Goal: Transaction & Acquisition: Purchase product/service

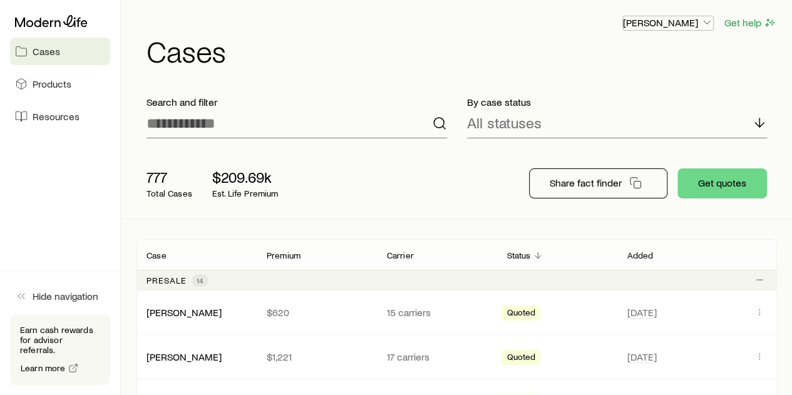
click at [709, 21] on icon "button" at bounding box center [707, 22] width 13 height 13
click at [656, 56] on span "Licenses and contracts" at bounding box center [643, 57] width 103 height 13
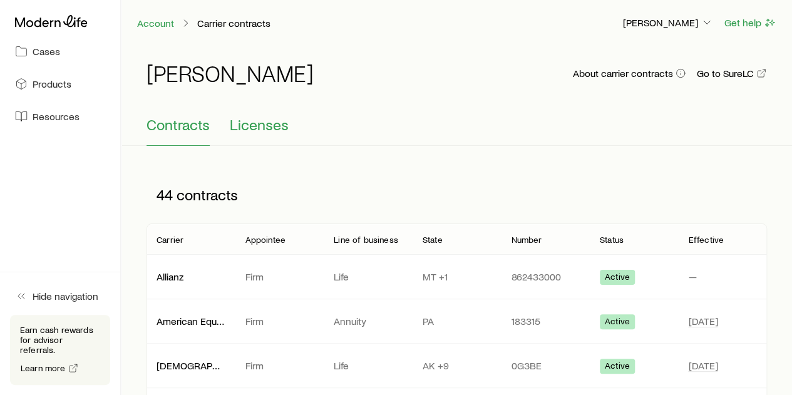
click at [262, 127] on span "Licenses" at bounding box center [259, 125] width 59 height 18
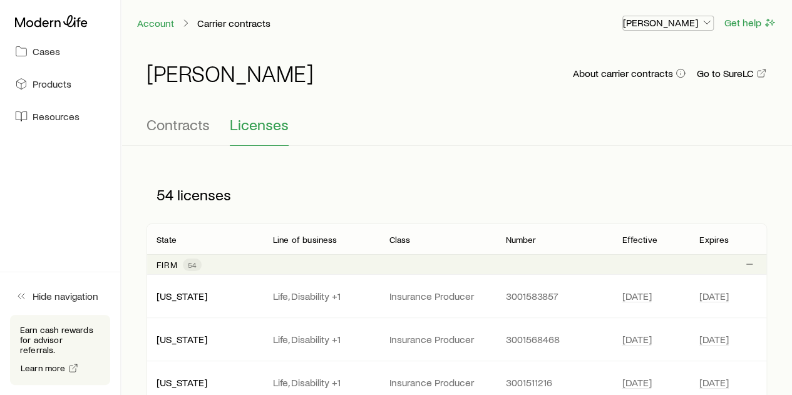
click at [708, 23] on icon "button" at bounding box center [707, 22] width 13 height 13
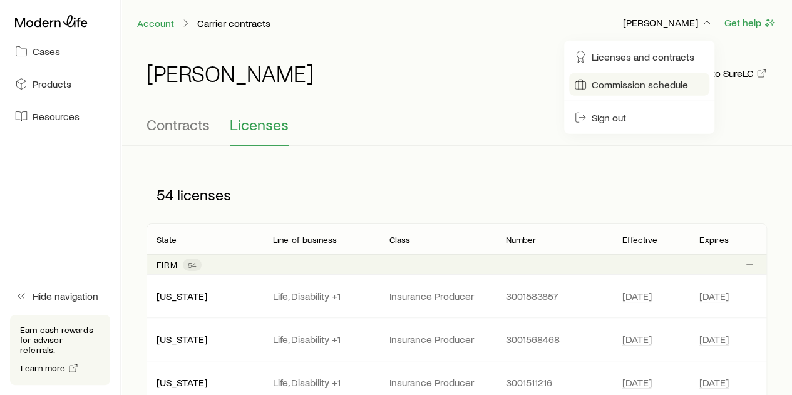
click at [653, 83] on span "Commission schedule" at bounding box center [640, 84] width 96 height 13
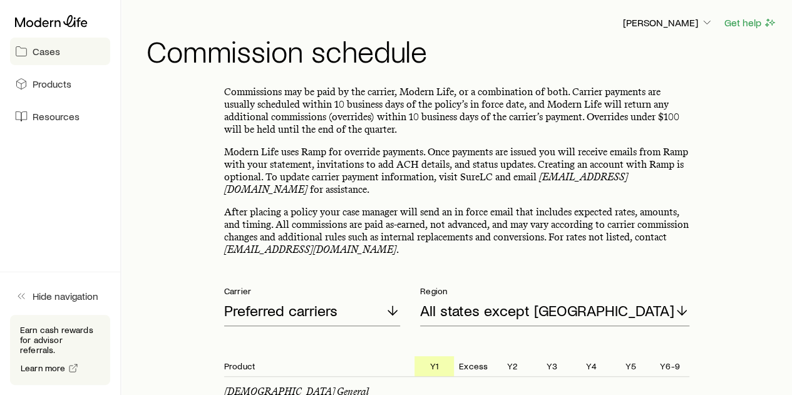
click at [49, 52] on span "Cases" at bounding box center [47, 51] width 28 height 13
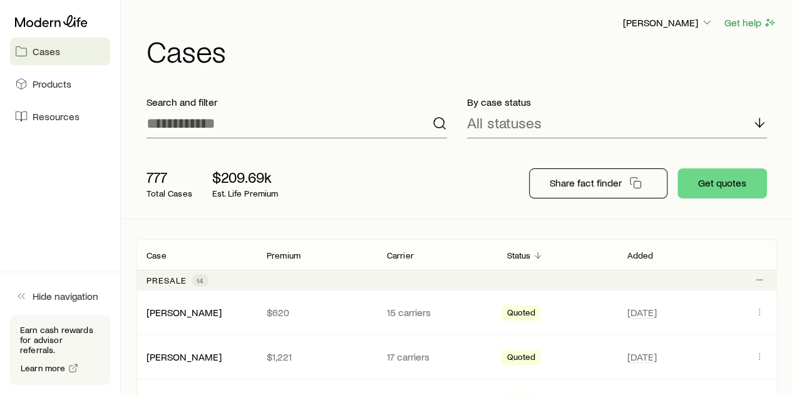
scroll to position [63, 0]
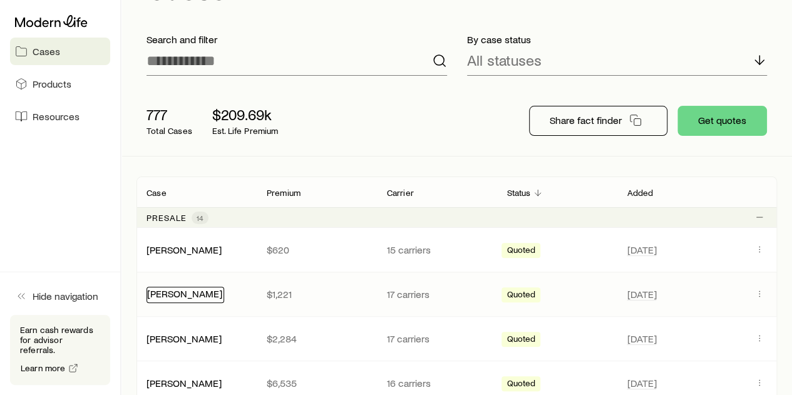
click at [169, 294] on link "[PERSON_NAME]" at bounding box center [184, 294] width 75 height 12
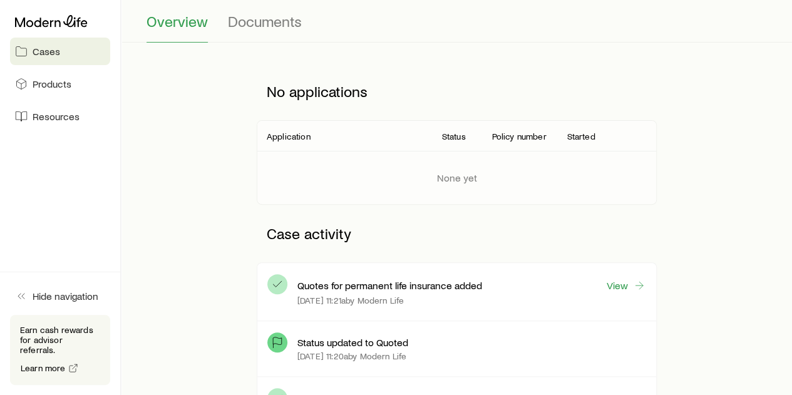
scroll to position [125, 0]
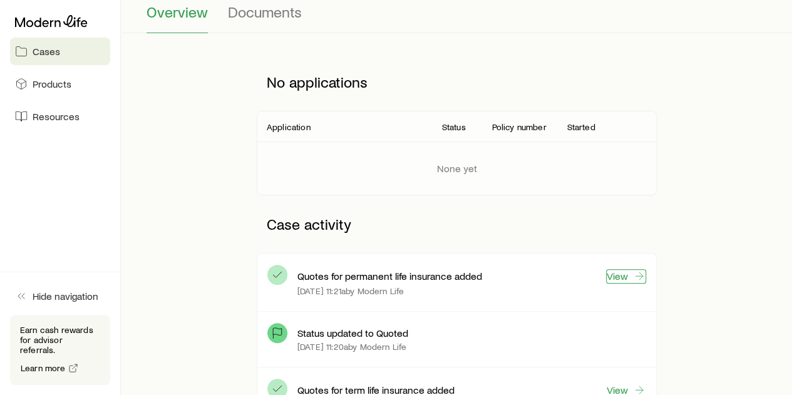
click at [619, 278] on link "View" at bounding box center [626, 276] width 40 height 14
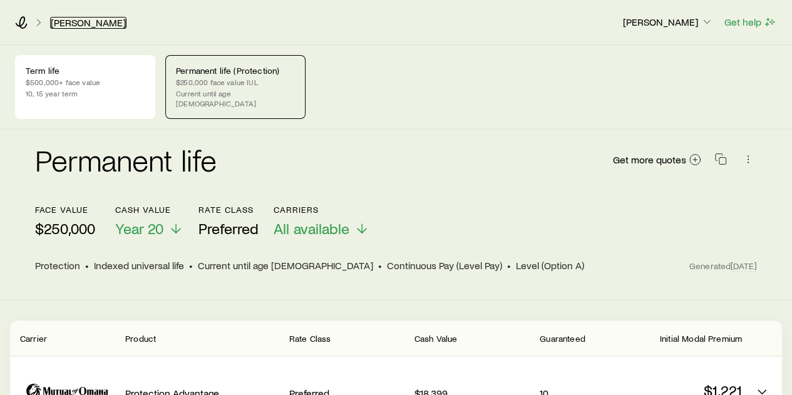
click at [76, 21] on link "[PERSON_NAME]" at bounding box center [88, 23] width 76 height 12
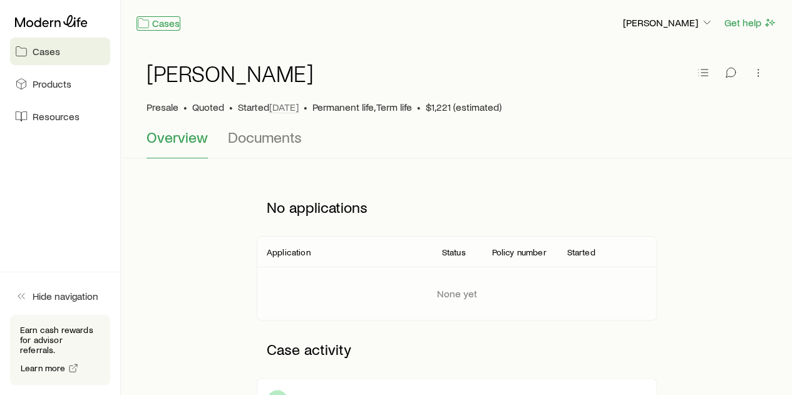
click at [159, 22] on link "Cases" at bounding box center [159, 23] width 44 height 14
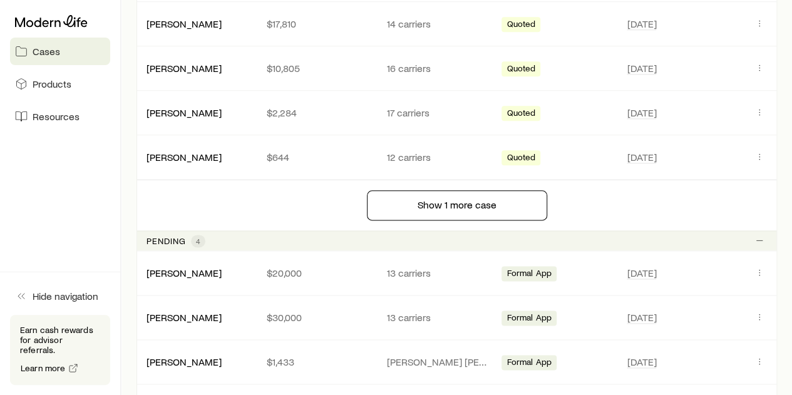
scroll to position [752, 0]
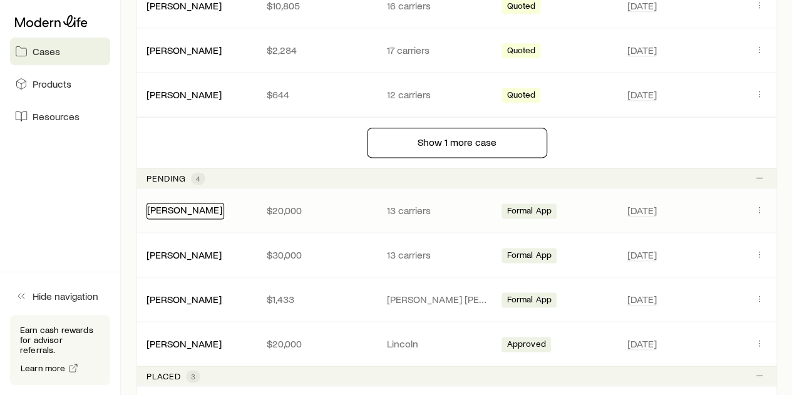
click at [175, 206] on link "[PERSON_NAME]" at bounding box center [184, 210] width 75 height 12
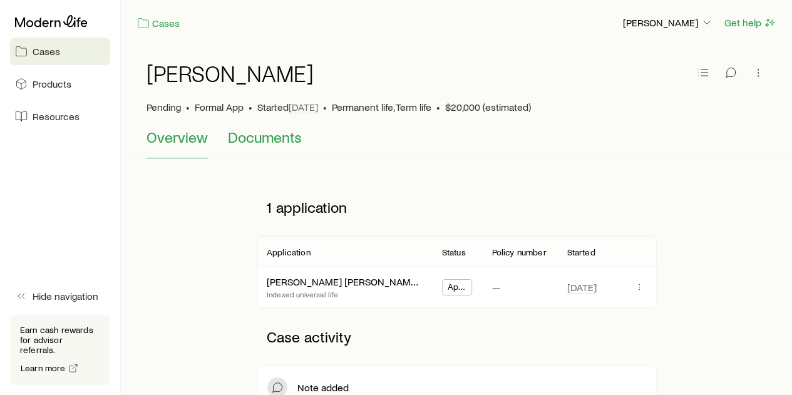
click at [265, 138] on span "Documents" at bounding box center [265, 137] width 74 height 18
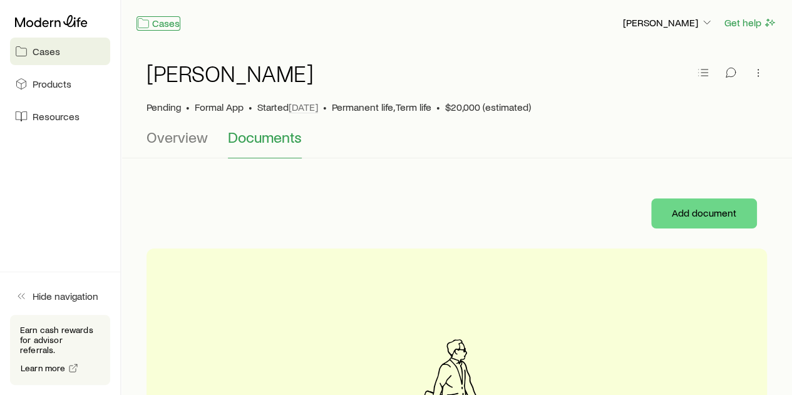
click at [169, 24] on link "Cases" at bounding box center [159, 23] width 44 height 14
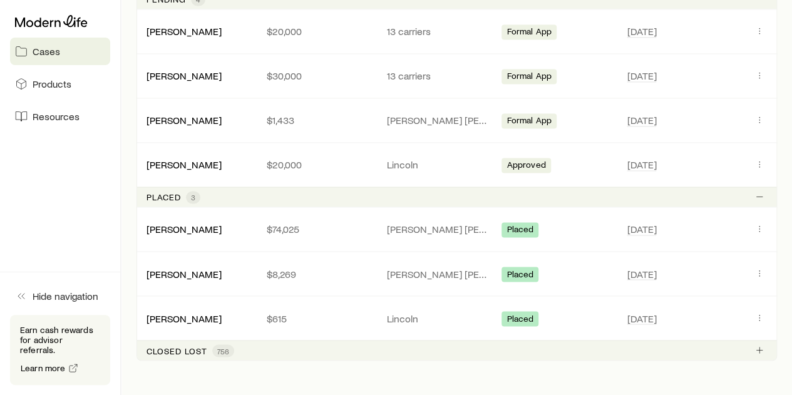
scroll to position [940, 0]
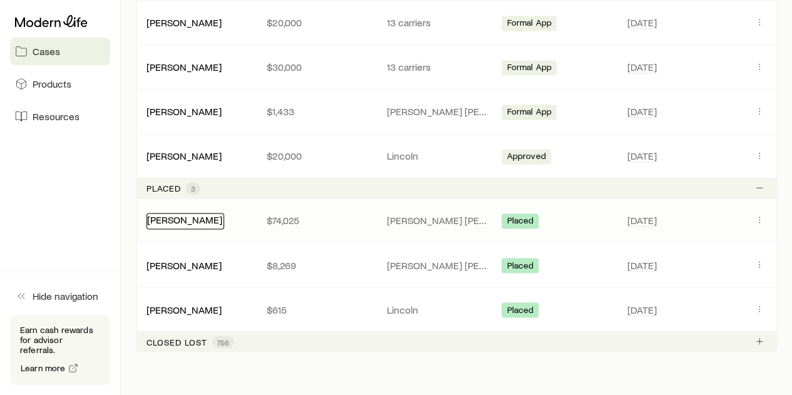
click at [184, 214] on link "[PERSON_NAME]" at bounding box center [184, 220] width 75 height 12
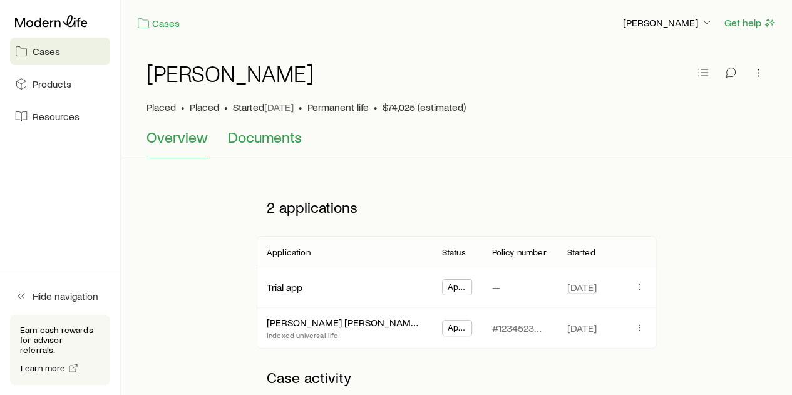
click at [272, 138] on span "Documents" at bounding box center [265, 137] width 74 height 18
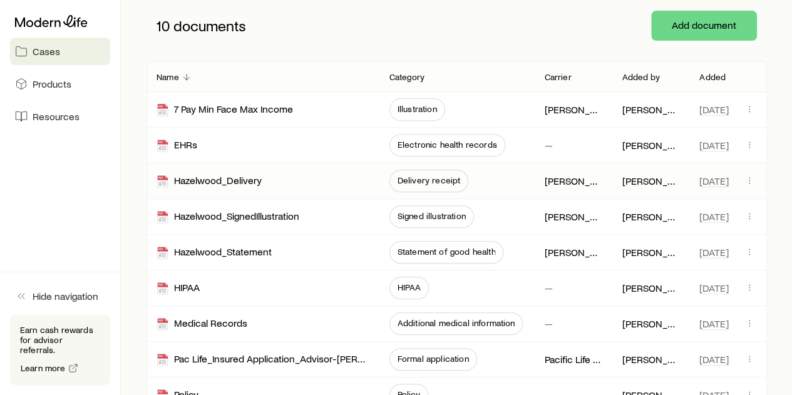
scroll to position [251, 0]
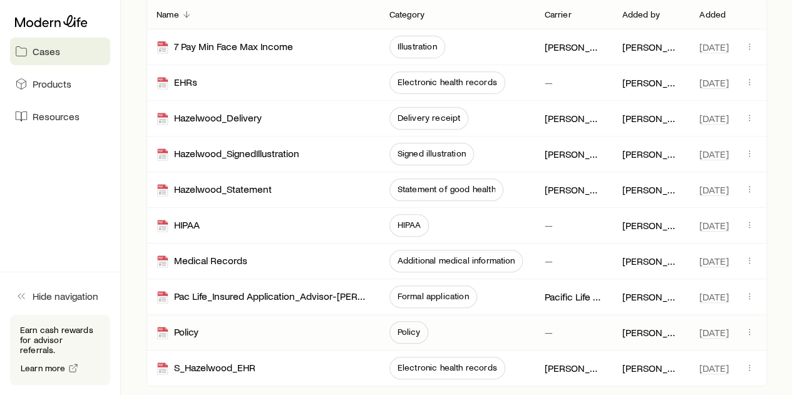
click at [402, 329] on span "Policy" at bounding box center [409, 332] width 23 height 10
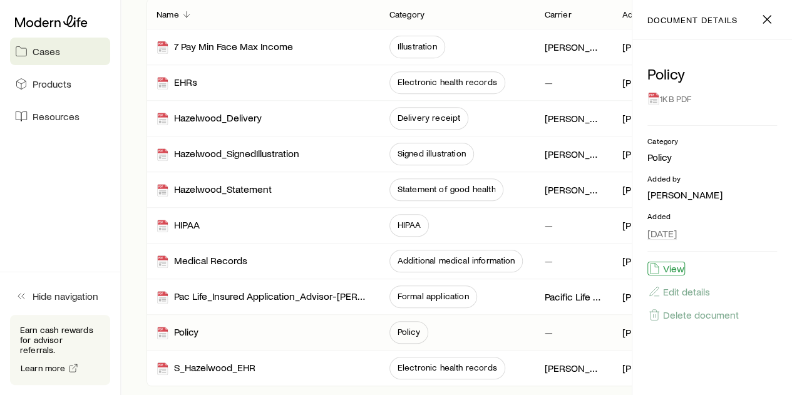
click at [673, 269] on button "View" at bounding box center [667, 269] width 38 height 14
click at [769, 21] on icon "button" at bounding box center [767, 19] width 15 height 15
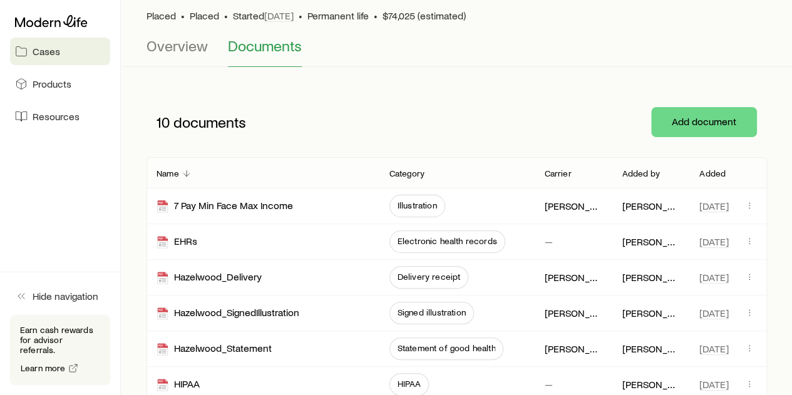
scroll to position [0, 0]
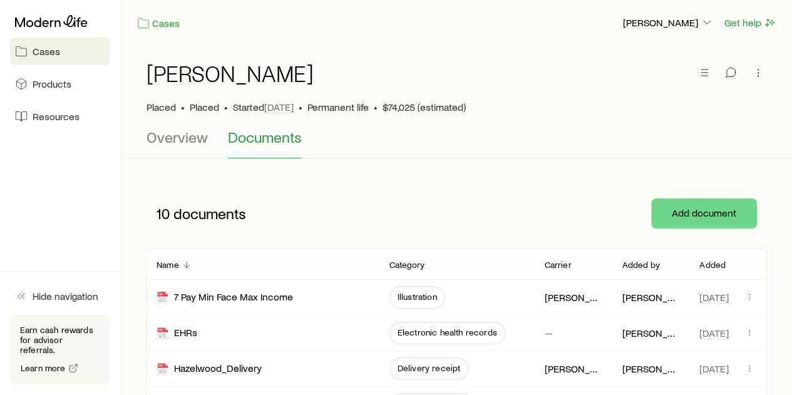
click at [44, 52] on span "Cases" at bounding box center [47, 51] width 28 height 13
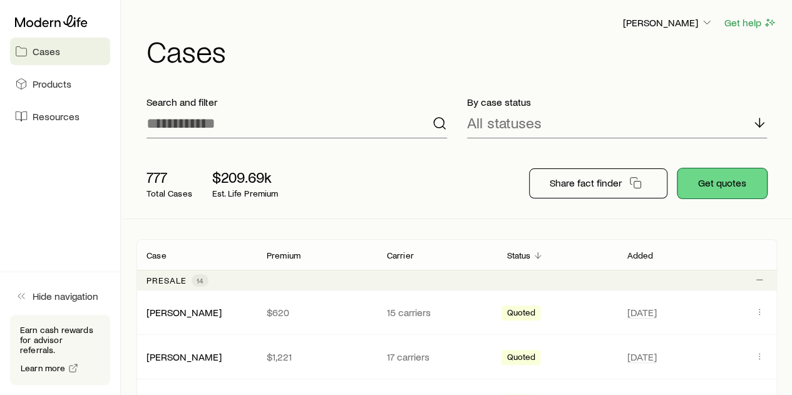
click at [737, 178] on button "Get quotes" at bounding box center [723, 184] width 90 height 30
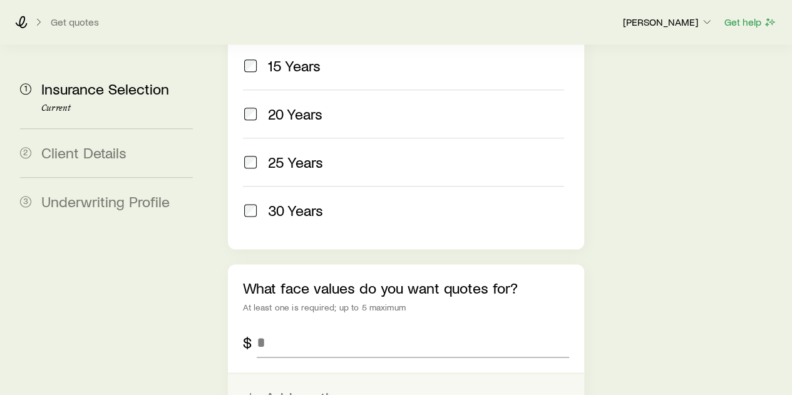
scroll to position [689, 0]
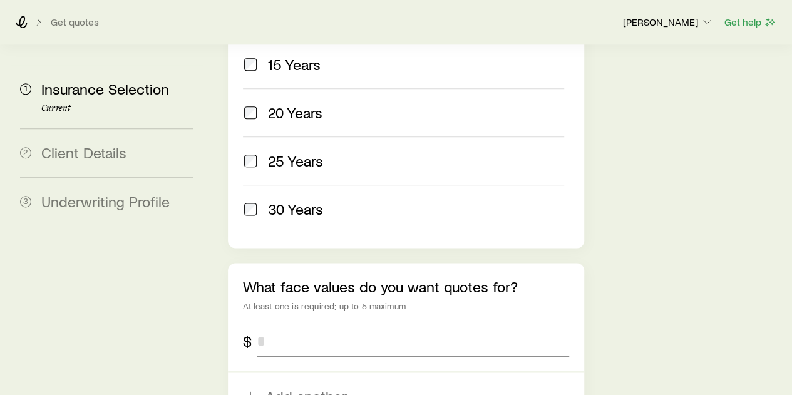
click at [269, 326] on input "tel" at bounding box center [413, 341] width 312 height 30
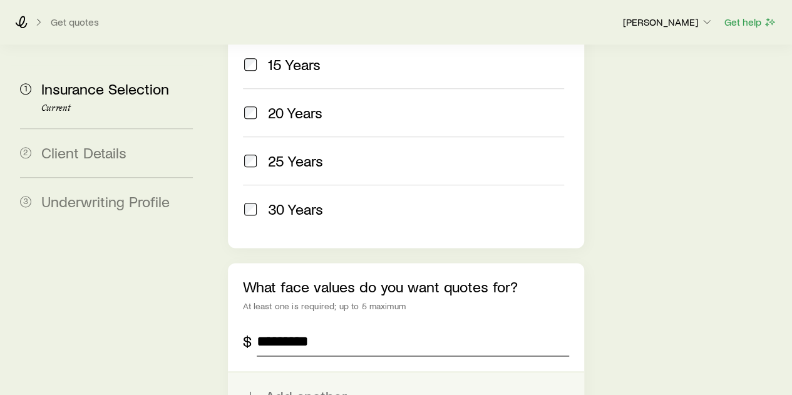
type input "*********"
click at [291, 373] on button "Add another" at bounding box center [406, 397] width 356 height 48
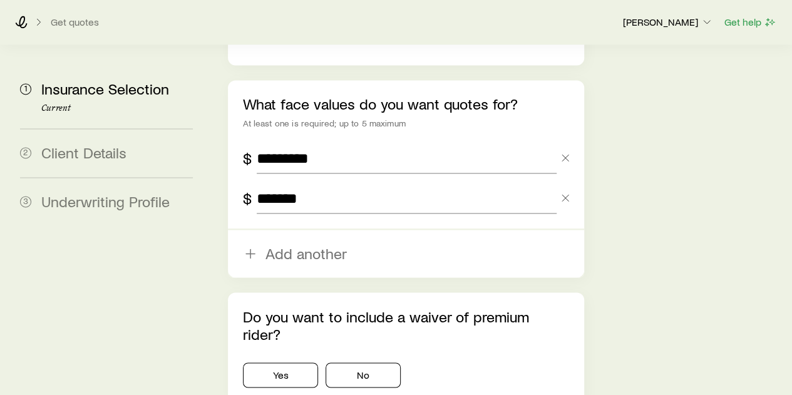
scroll to position [877, 0]
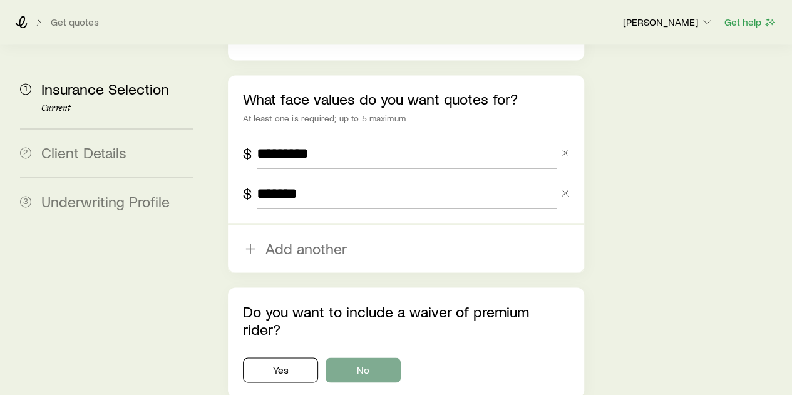
type input "*******"
click at [371, 358] on button "No" at bounding box center [363, 370] width 75 height 25
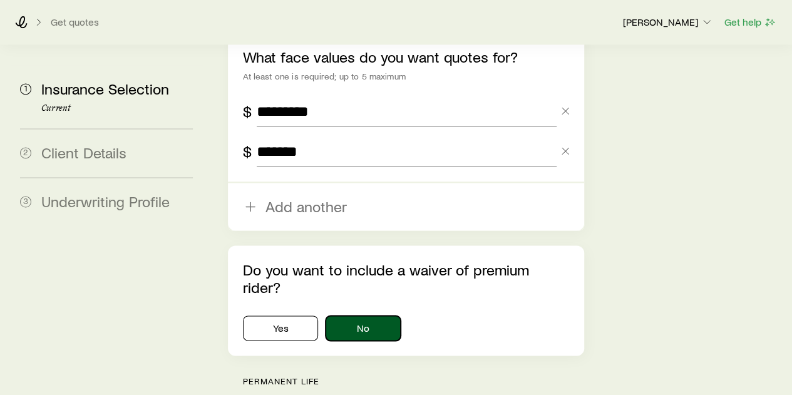
scroll to position [1002, 0]
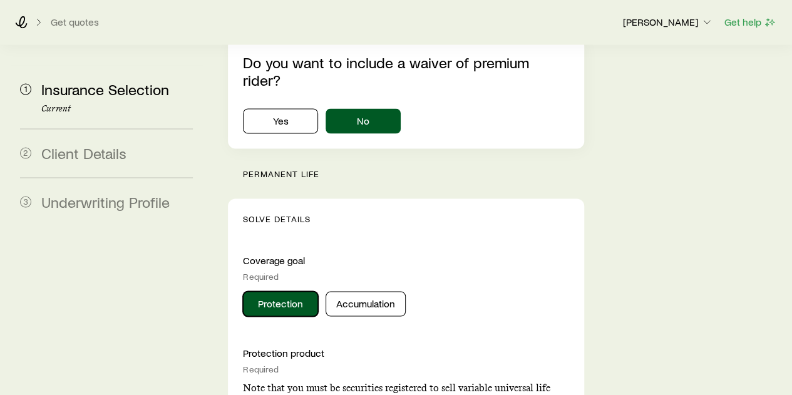
scroll to position [1128, 0]
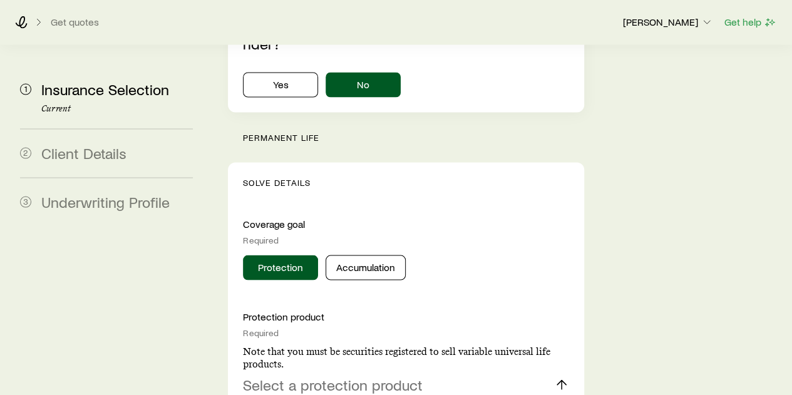
scroll to position [1190, 0]
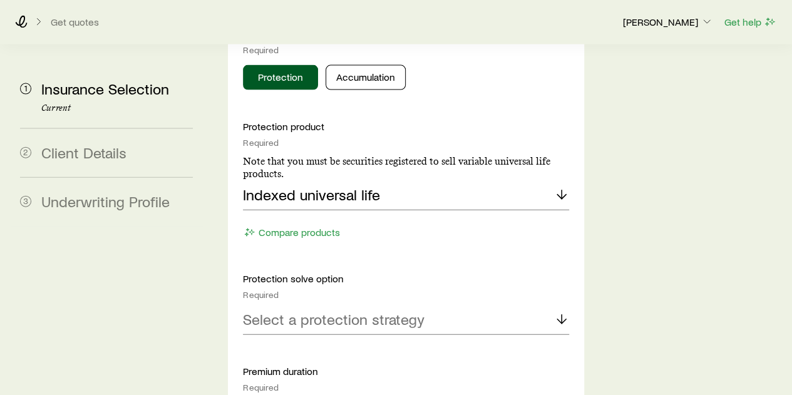
scroll to position [1378, 0]
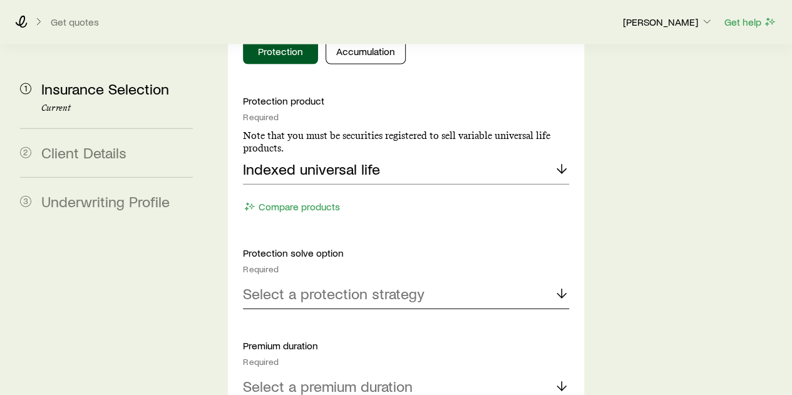
click at [306, 285] on p "Select a protection strategy" at bounding box center [334, 294] width 182 height 18
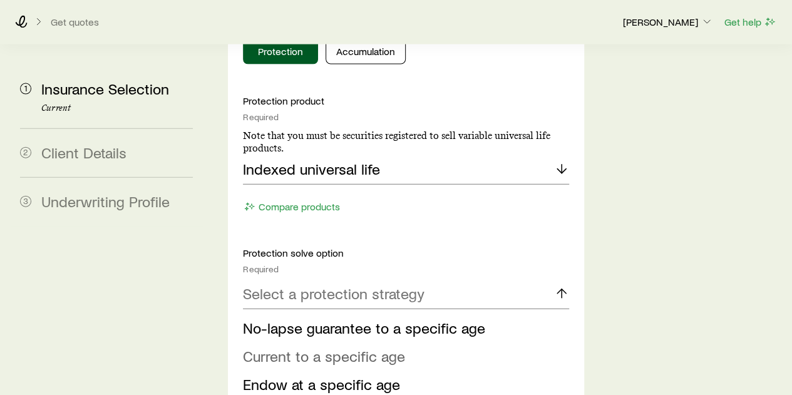
click at [288, 347] on span "Current to a specific age" at bounding box center [324, 356] width 162 height 18
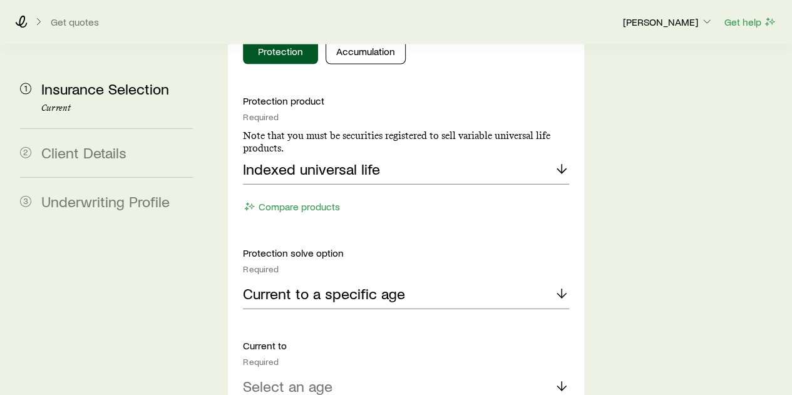
click at [295, 378] on p "Select an age" at bounding box center [288, 387] width 90 height 18
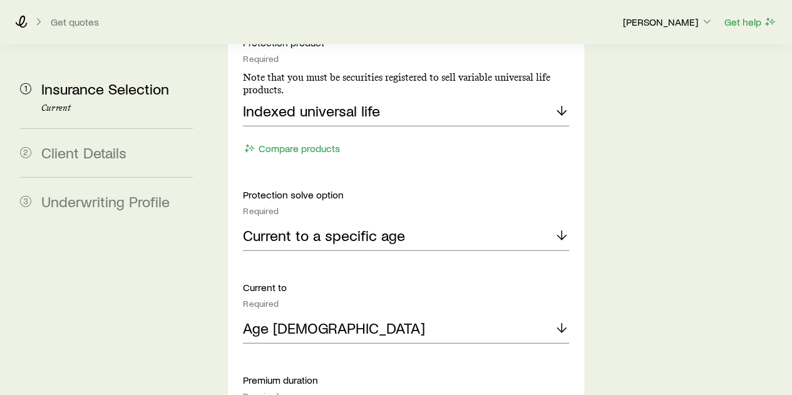
scroll to position [1503, 0]
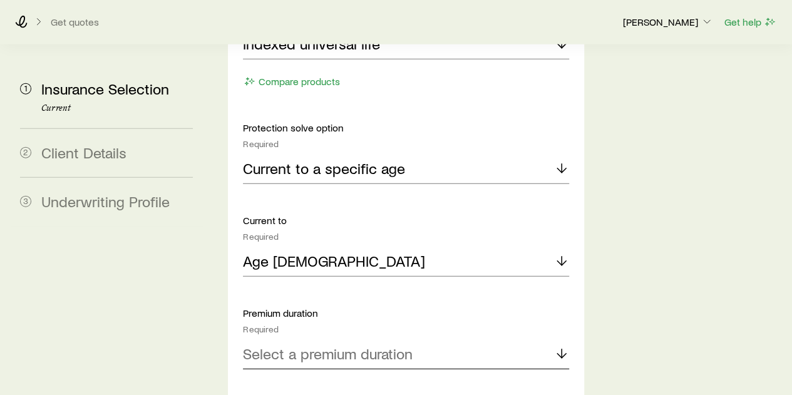
click at [373, 345] on p "Select a premium duration" at bounding box center [328, 354] width 170 height 18
click at [312, 379] on span "Continuous Pay (Level Pay)" at bounding box center [330, 388] width 175 height 18
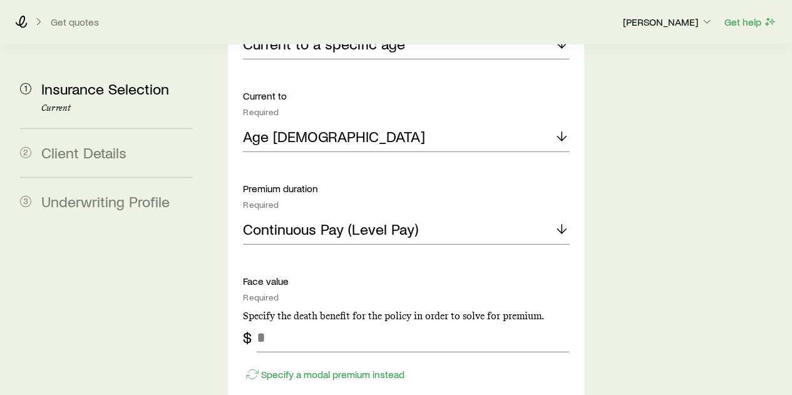
scroll to position [1629, 0]
click at [286, 322] on input "tel" at bounding box center [413, 337] width 312 height 30
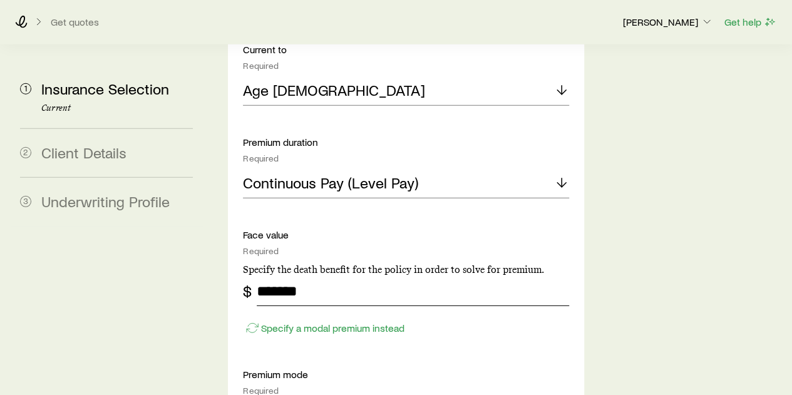
scroll to position [1691, 0]
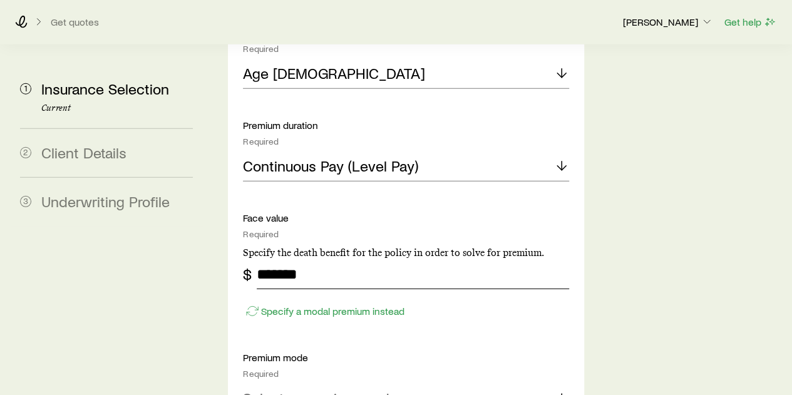
type input "*******"
click at [326, 390] on p "Select a premium mode" at bounding box center [320, 399] width 155 height 18
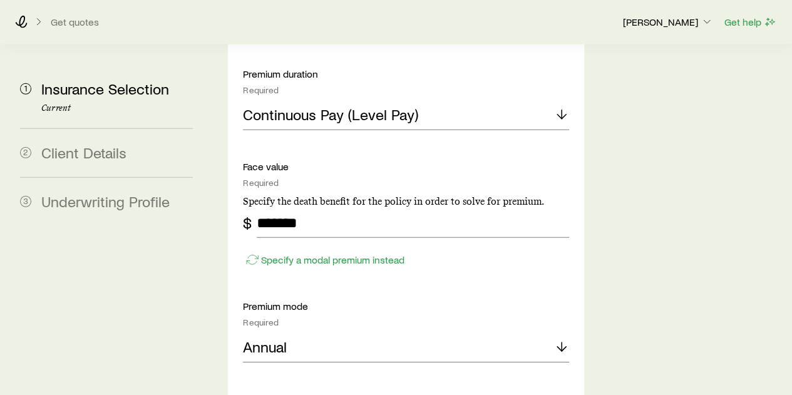
scroll to position [1879, 0]
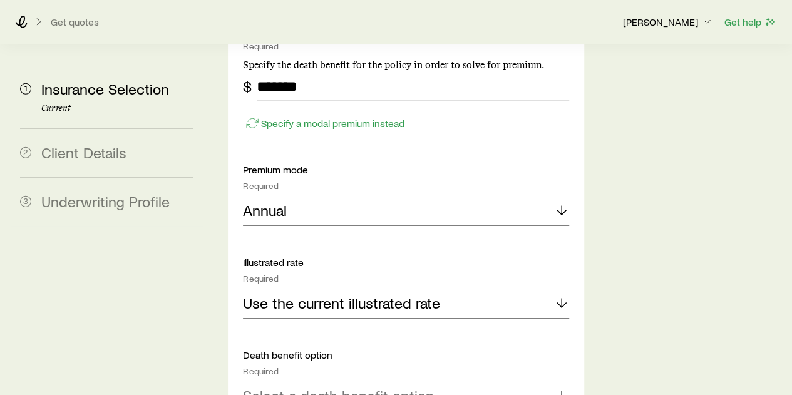
click at [562, 392] on line at bounding box center [562, 396] width 0 height 9
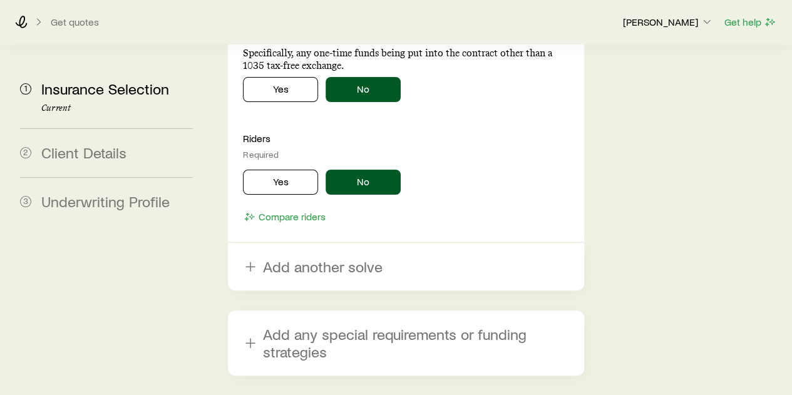
scroll to position [2474, 0]
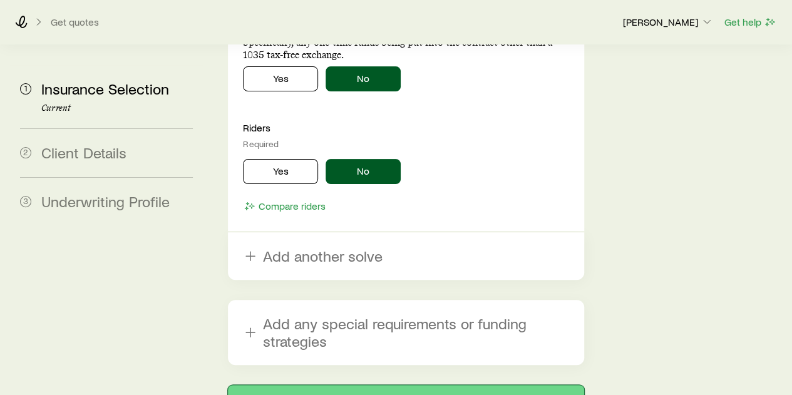
click at [414, 385] on button "Next: Client Details" at bounding box center [406, 400] width 356 height 30
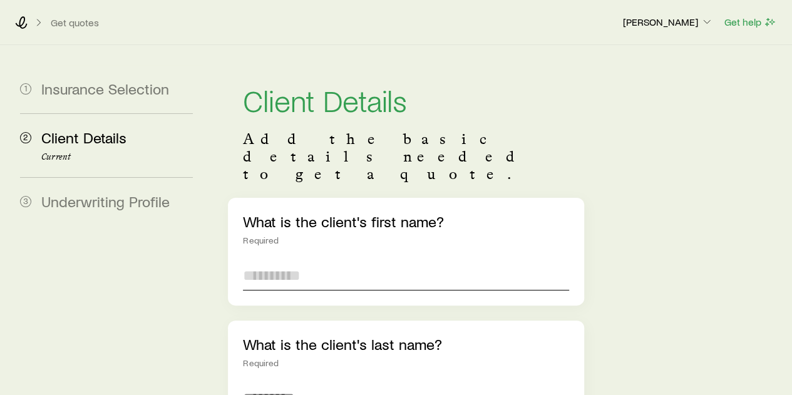
click at [277, 261] on input "text" at bounding box center [406, 276] width 326 height 30
type input "***"
click at [284, 383] on input "text" at bounding box center [406, 398] width 326 height 30
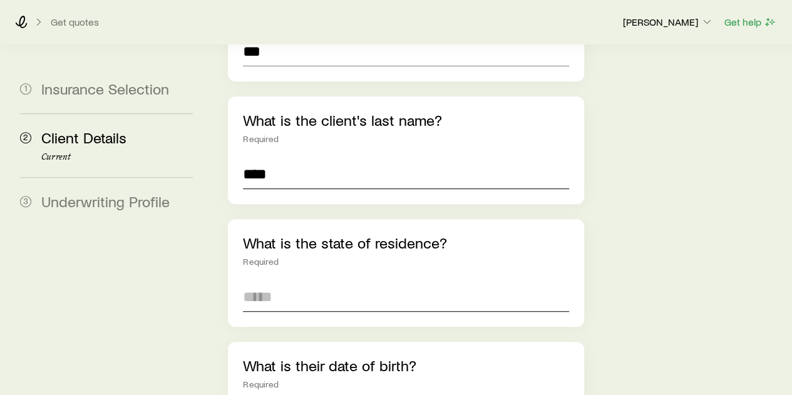
scroll to position [251, 0]
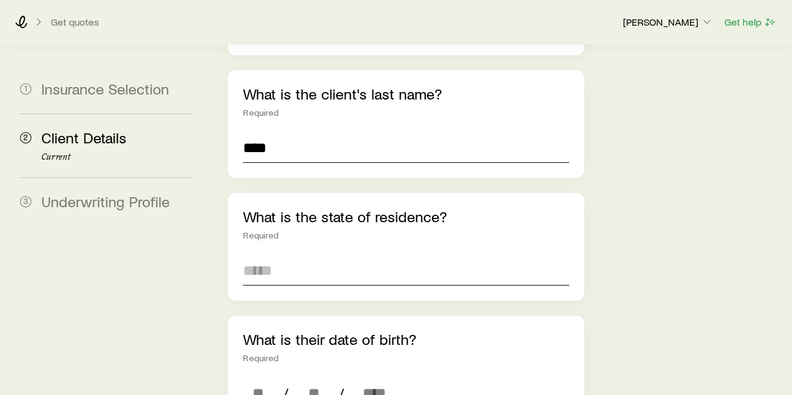
type input "****"
click at [258, 256] on input at bounding box center [406, 271] width 326 height 30
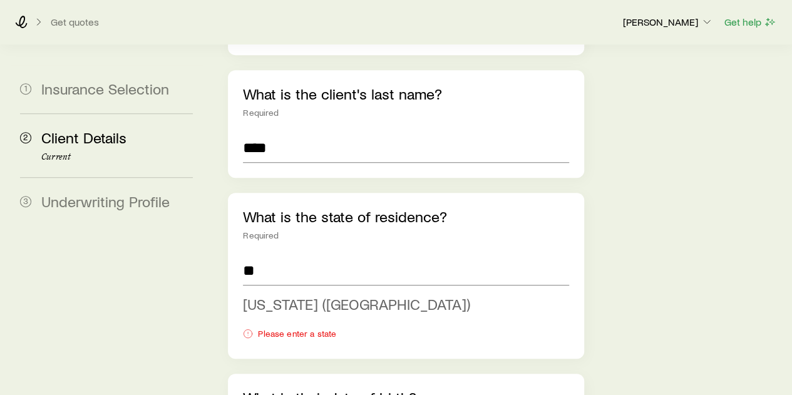
click at [278, 295] on span "[US_STATE] ([GEOGRAPHIC_DATA])" at bounding box center [356, 304] width 227 height 18
type input "**********"
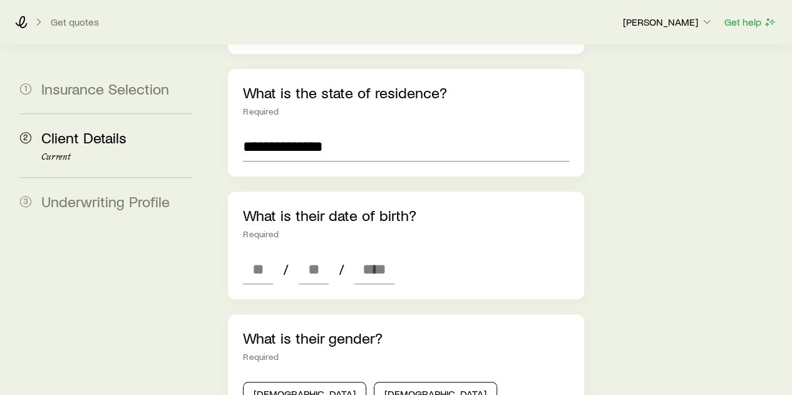
scroll to position [376, 0]
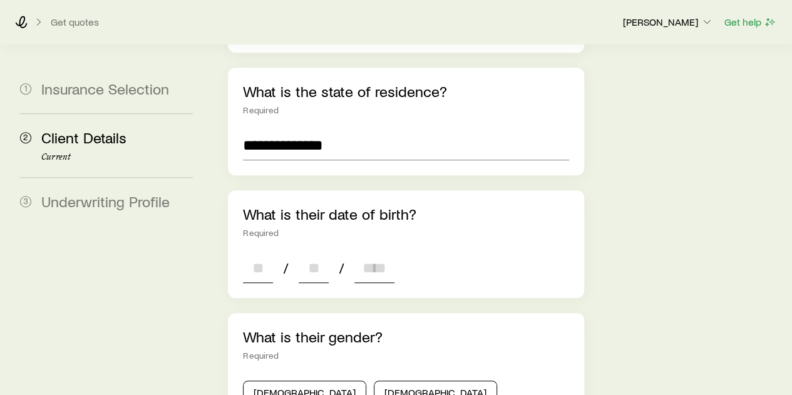
click at [266, 253] on input at bounding box center [258, 268] width 30 height 30
type input "*"
click at [326, 253] on input at bounding box center [314, 268] width 30 height 30
type input "*"
click at [372, 253] on input at bounding box center [375, 268] width 40 height 30
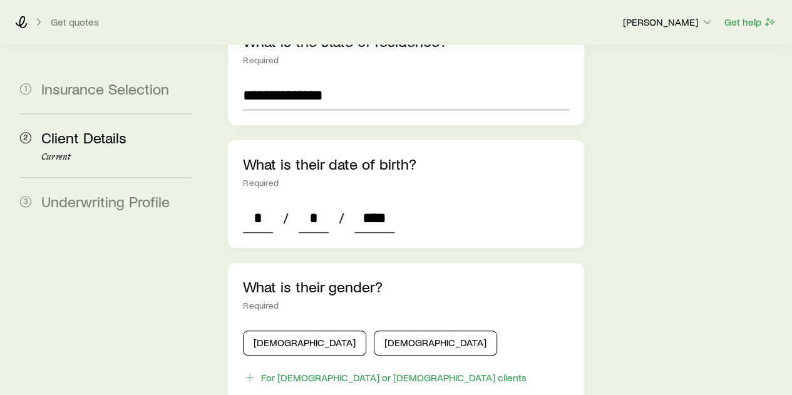
scroll to position [501, 0]
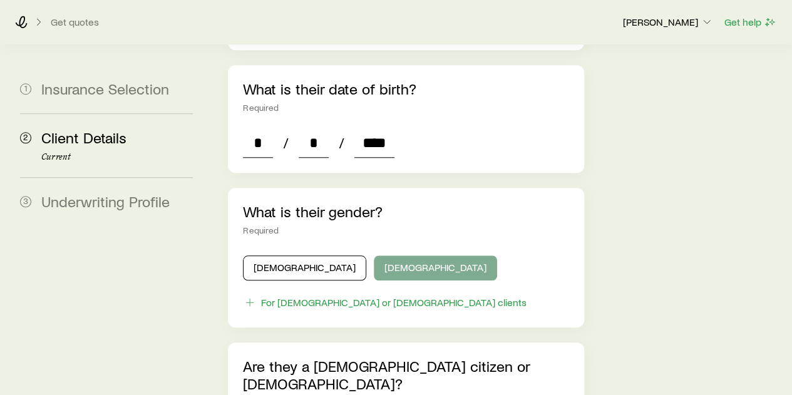
type input "****"
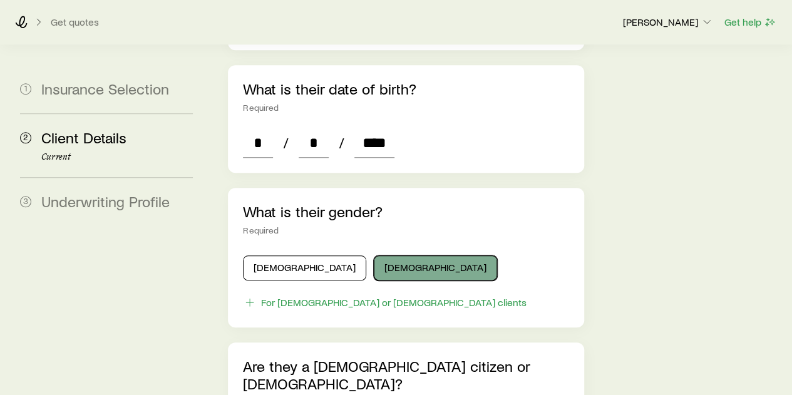
click at [374, 256] on button "[DEMOGRAPHIC_DATA]" at bounding box center [435, 268] width 123 height 25
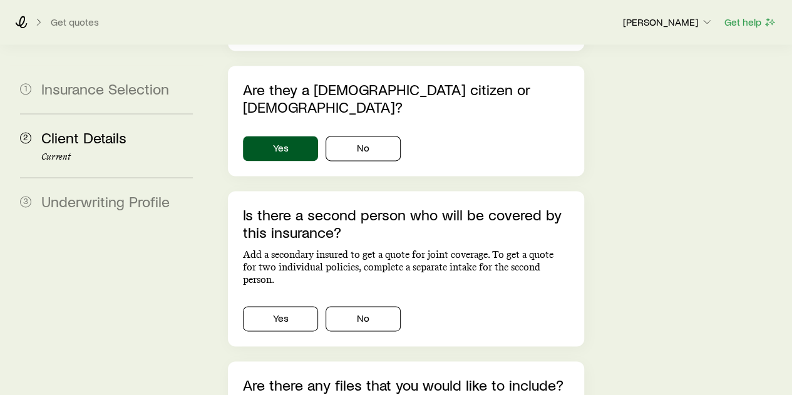
scroll to position [814, 0]
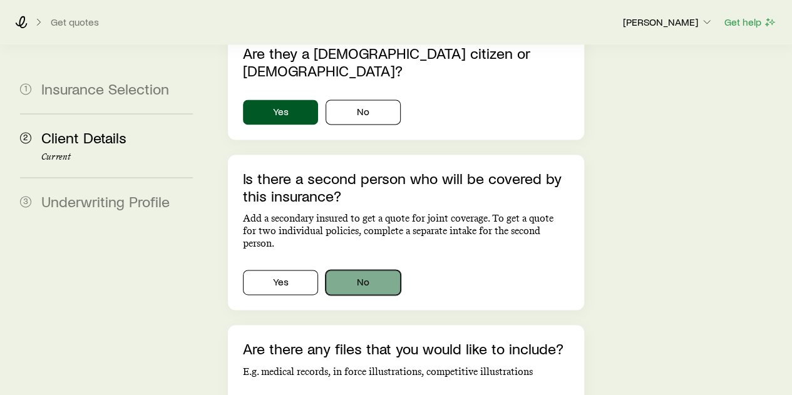
click at [370, 270] on button "No" at bounding box center [363, 282] width 75 height 25
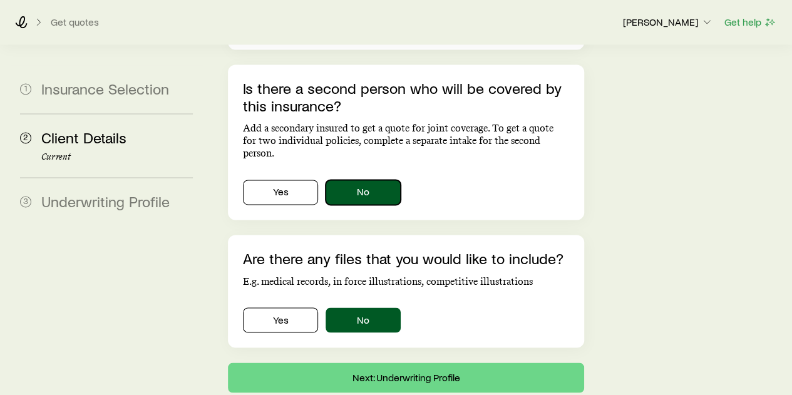
scroll to position [907, 0]
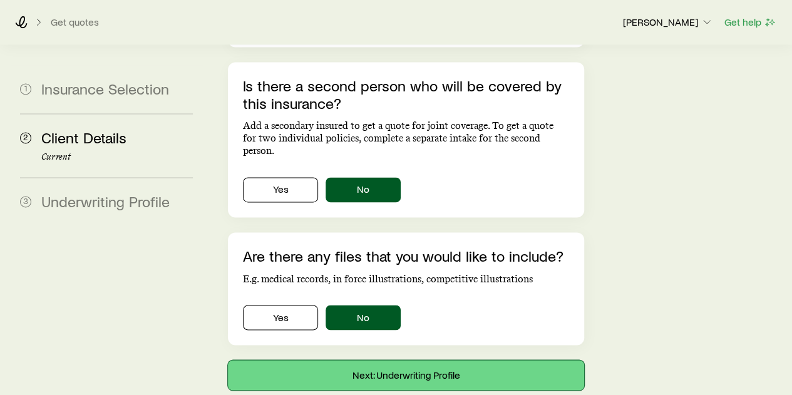
click at [415, 360] on button "Next: Underwriting Profile" at bounding box center [406, 375] width 356 height 30
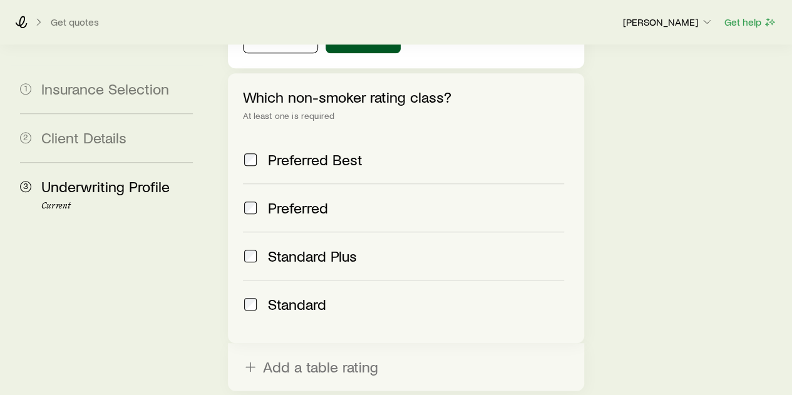
scroll to position [564, 0]
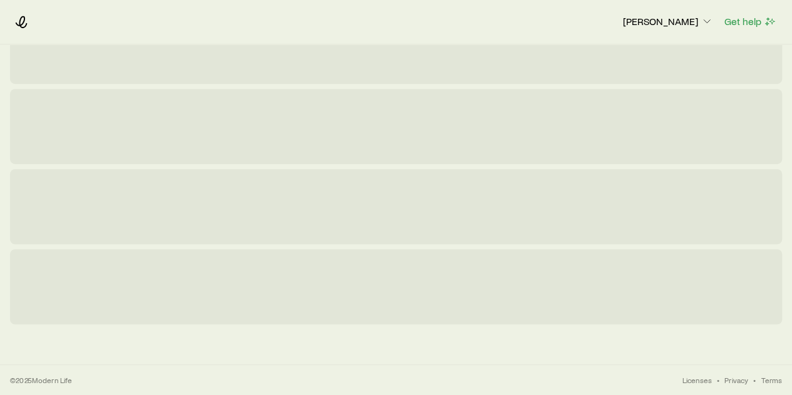
scroll to position [0, 0]
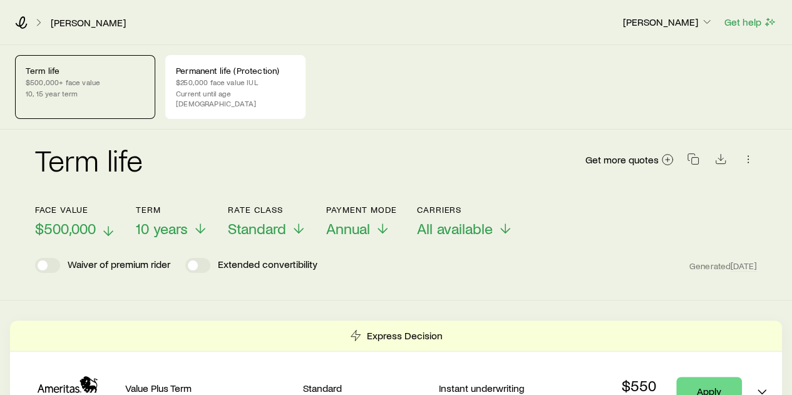
click at [108, 227] on line at bounding box center [108, 231] width 0 height 9
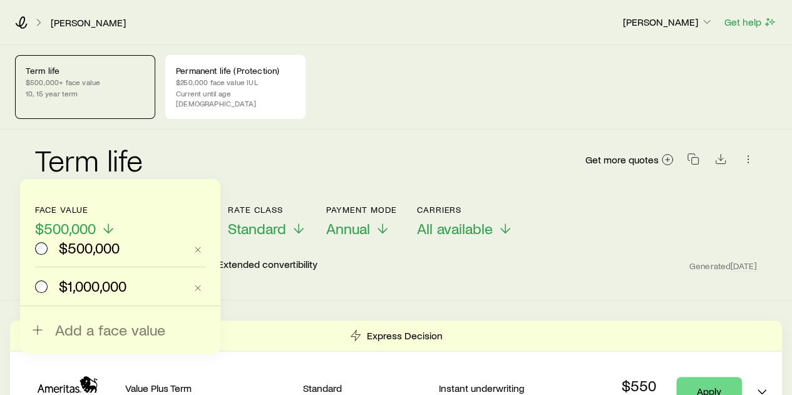
click at [219, 157] on div "Term life Get more quotes" at bounding box center [396, 167] width 722 height 45
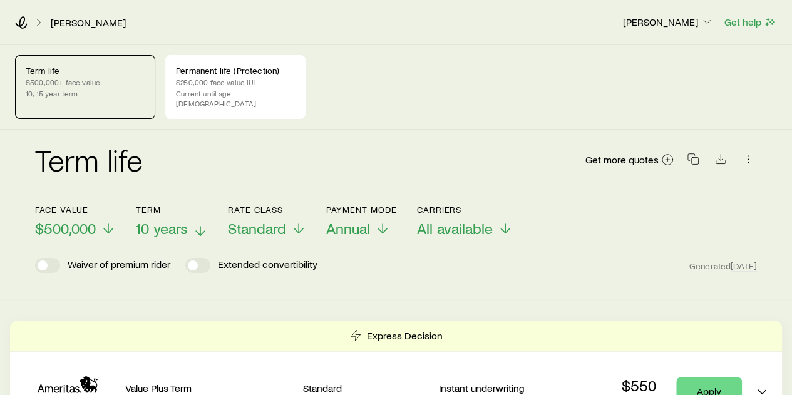
click at [200, 224] on icon at bounding box center [200, 231] width 15 height 15
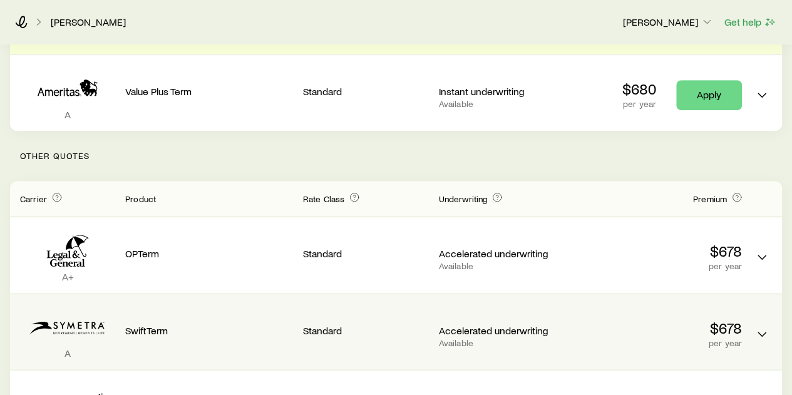
scroll to position [313, 0]
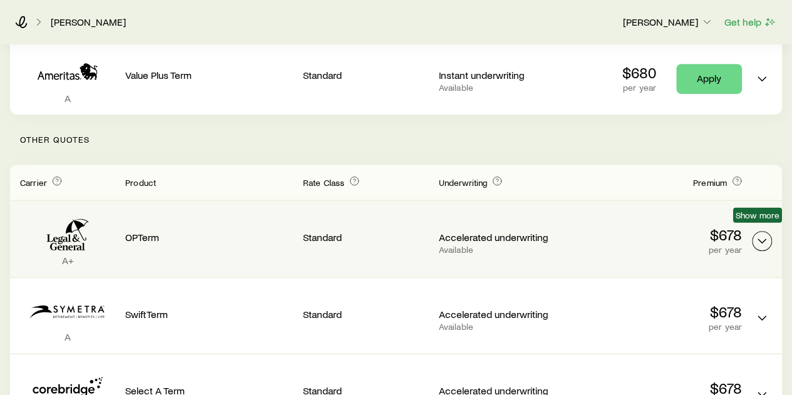
click at [762, 234] on icon "Term quotes" at bounding box center [762, 241] width 15 height 15
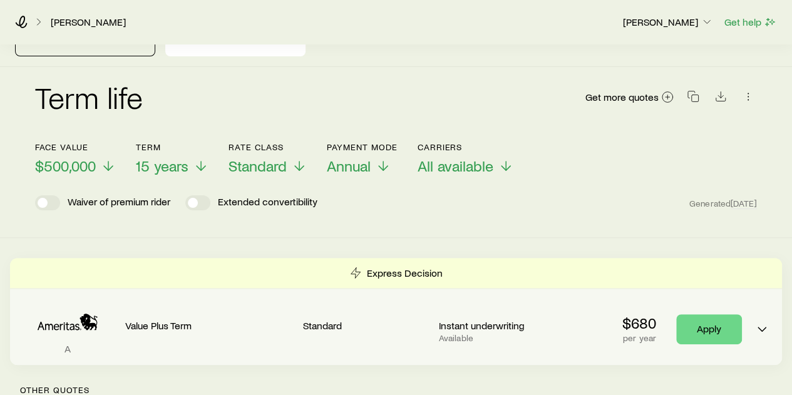
scroll to position [0, 0]
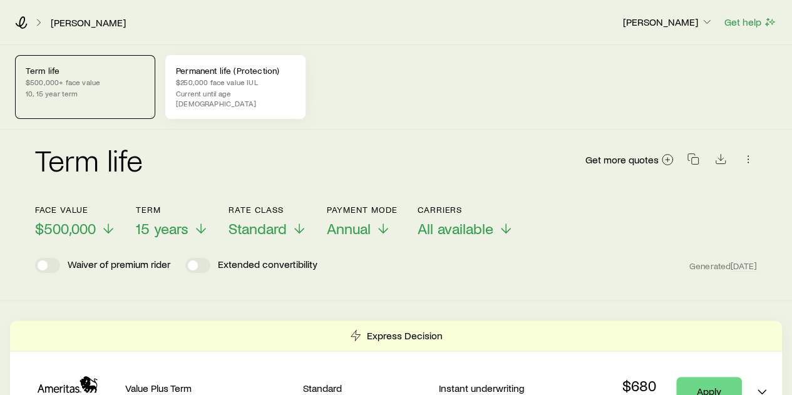
click at [210, 78] on p "$250,000 face value IUL" at bounding box center [235, 82] width 119 height 10
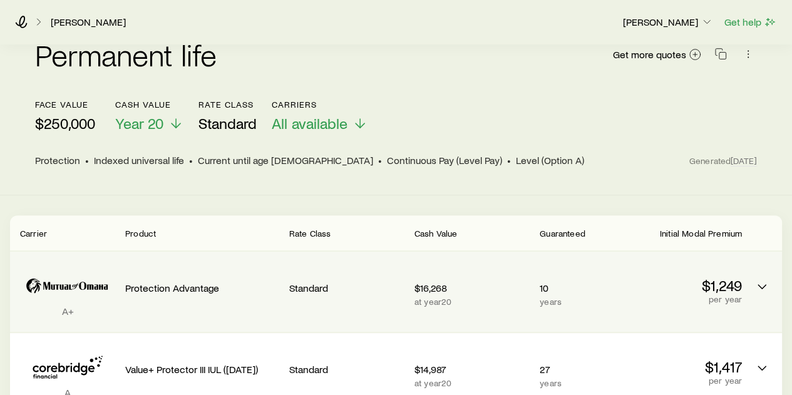
scroll to position [125, 0]
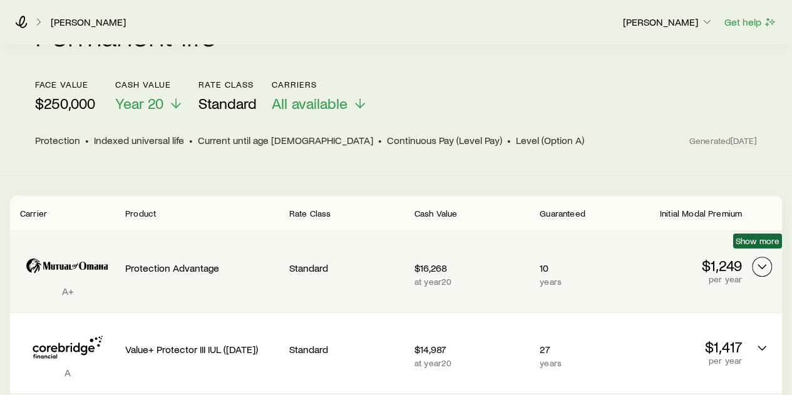
click at [764, 265] on polyline "Permanent quotes" at bounding box center [763, 267] width 8 height 4
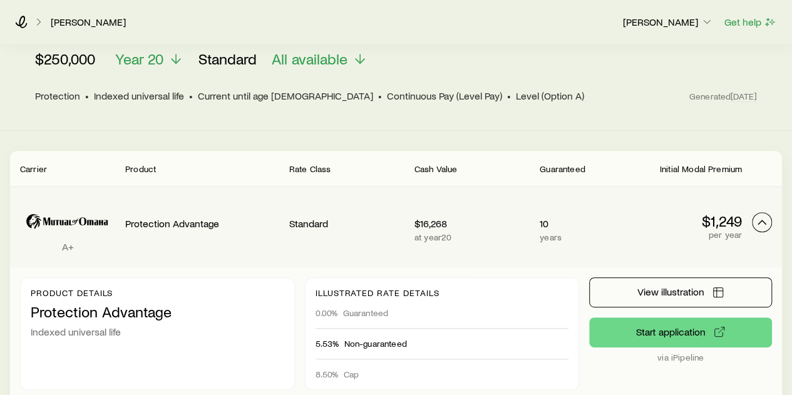
scroll to position [188, 0]
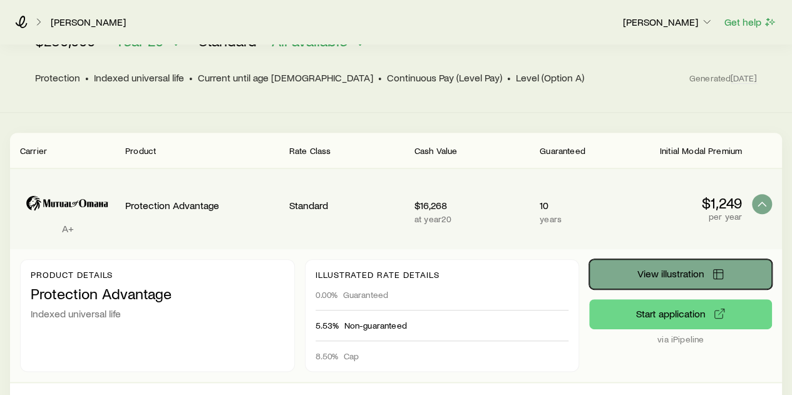
click at [672, 269] on span "View illustration" at bounding box center [671, 274] width 67 height 10
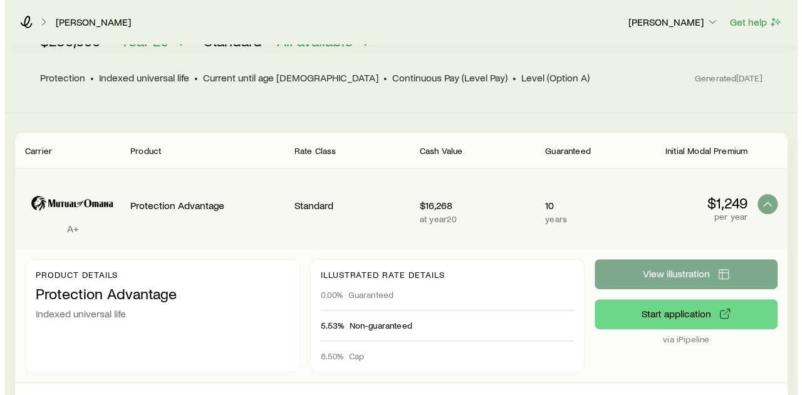
scroll to position [0, 0]
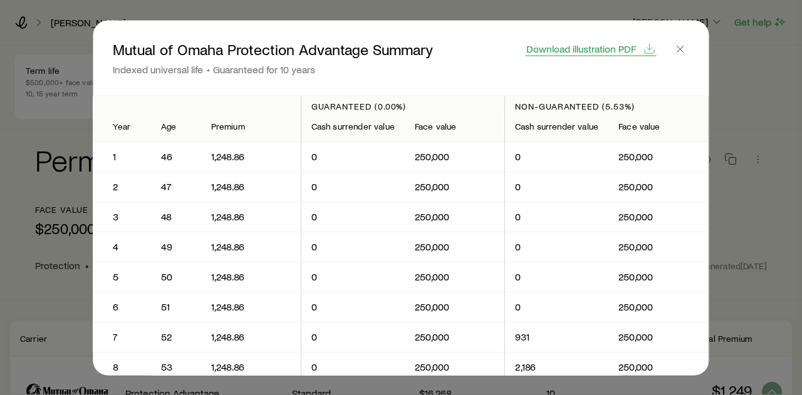
click at [603, 48] on span "Download illustration PDF" at bounding box center [581, 48] width 110 height 10
click at [680, 49] on line "button" at bounding box center [680, 49] width 6 height 6
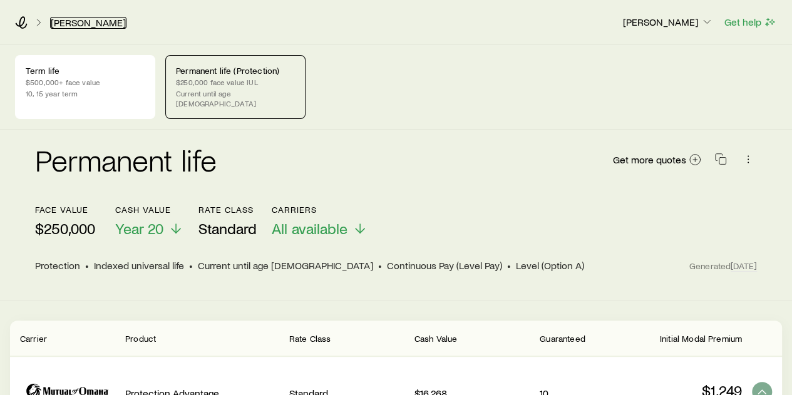
click at [78, 22] on link "[PERSON_NAME]" at bounding box center [88, 23] width 76 height 12
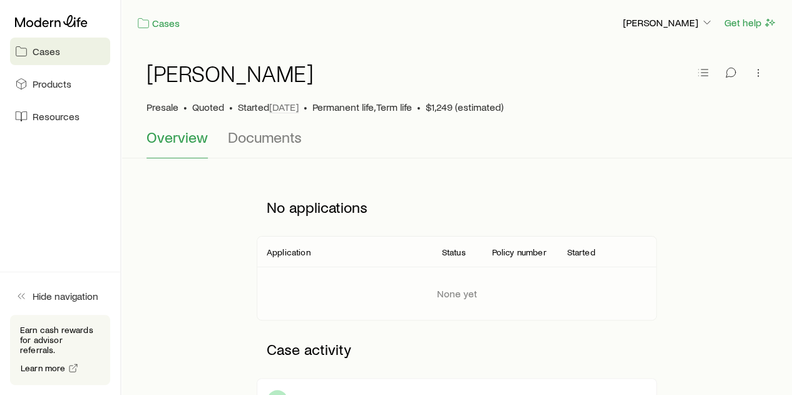
click at [467, 182] on div "No applications" at bounding box center [457, 208] width 400 height 58
click at [656, 231] on div "No applications" at bounding box center [457, 208] width 400 height 58
click at [169, 23] on link "Cases" at bounding box center [159, 23] width 44 height 14
